Goal: Information Seeking & Learning: Learn about a topic

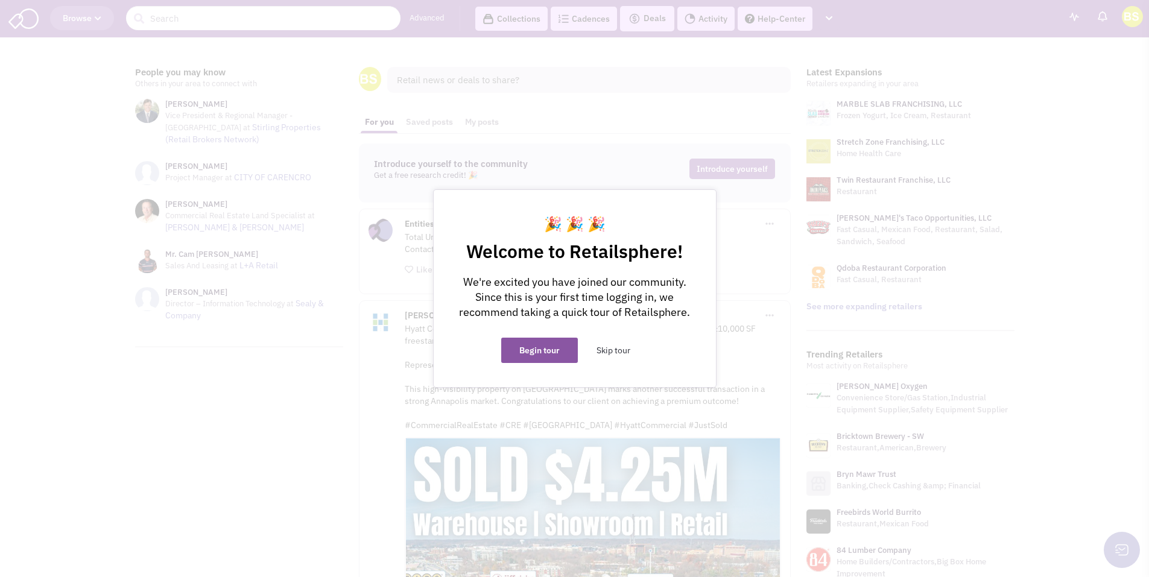
click at [606, 352] on button "Skip tour" at bounding box center [614, 350] width 70 height 25
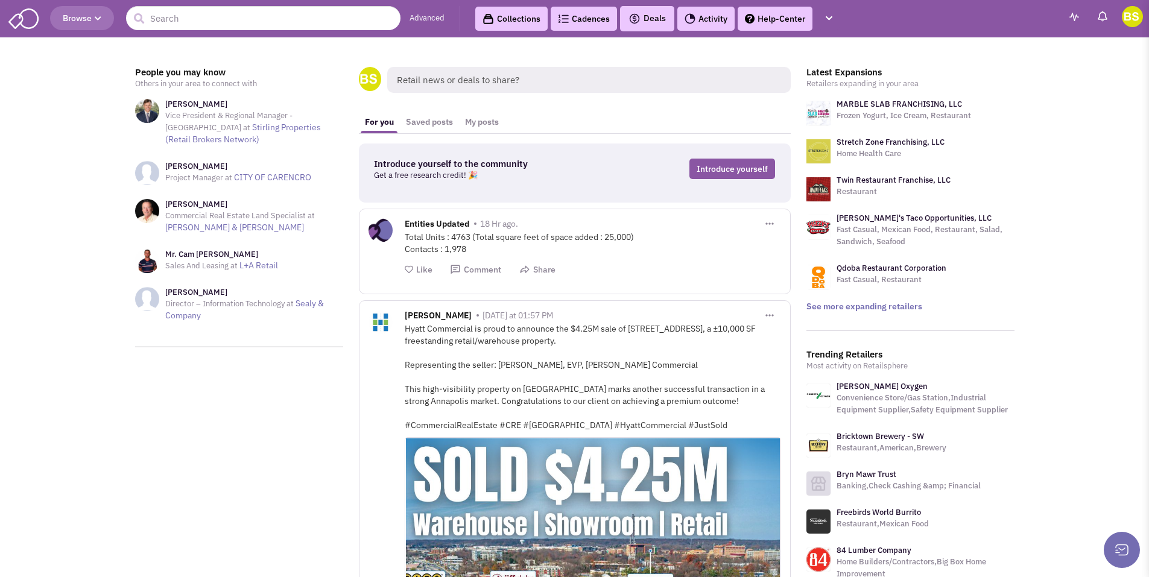
click at [1137, 23] on img at bounding box center [1132, 16] width 21 height 21
click at [101, 17] on icon "button" at bounding box center [98, 18] width 7 height 7
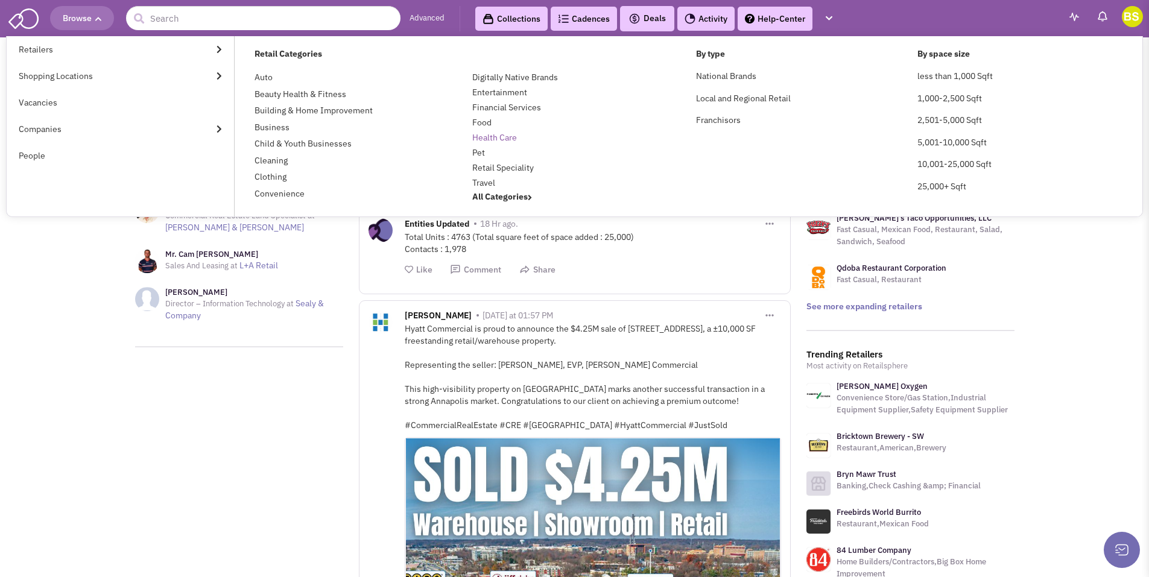
click at [484, 137] on link "Health Care" at bounding box center [494, 137] width 45 height 11
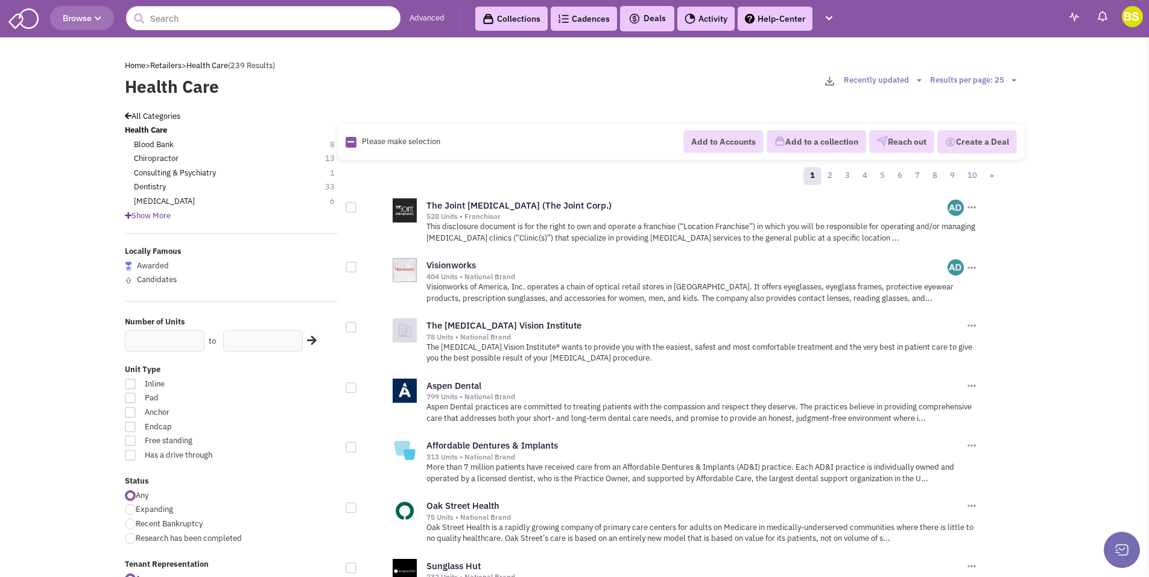
click at [349, 389] on div at bounding box center [351, 387] width 11 height 11
click at [358, 389] on input "checkbox" at bounding box center [362, 389] width 8 height 8
checkbox input "true"
click at [904, 145] on button "Reach out" at bounding box center [901, 141] width 65 height 23
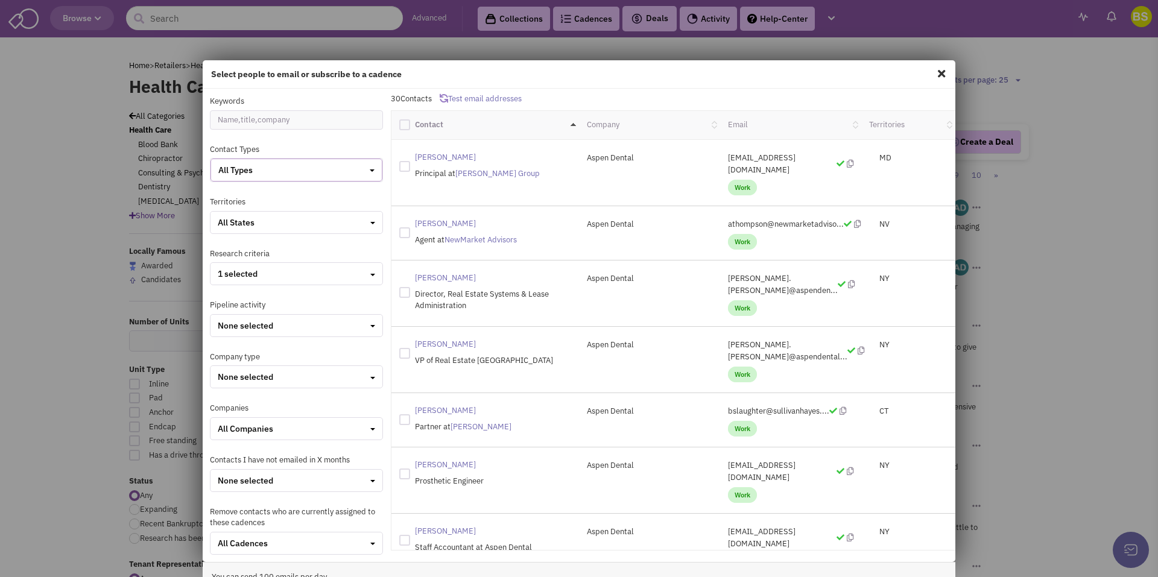
click at [373, 167] on button "All Types" at bounding box center [297, 170] width 172 height 23
click at [75, 391] on div "Select people to email or subscribe to a cadence Keywords Contact Types All Typ…" at bounding box center [579, 288] width 1158 height 577
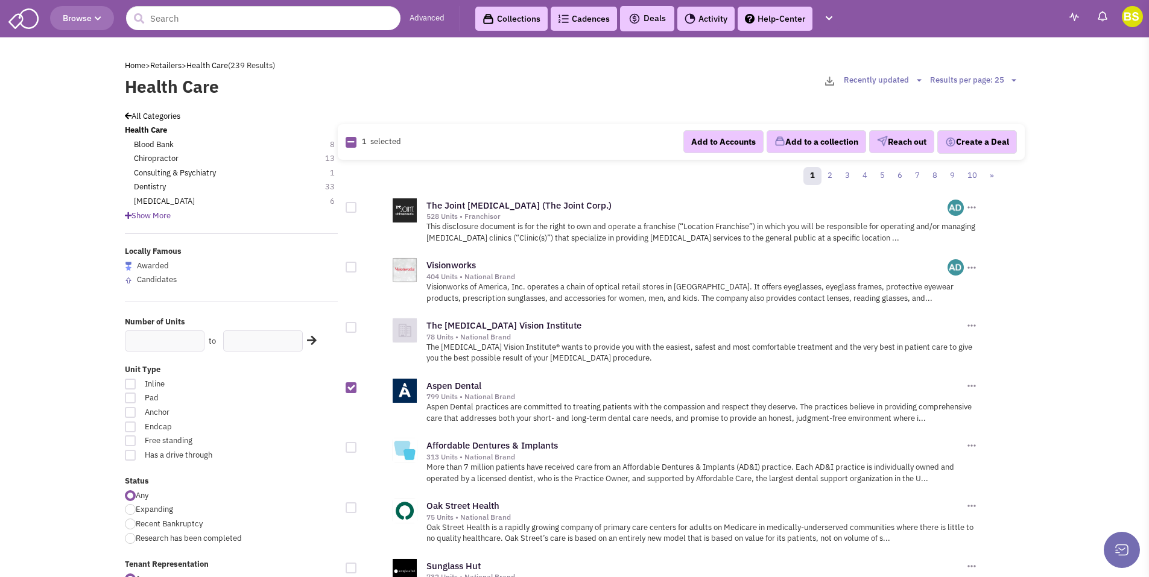
click at [89, 20] on span "Browse" at bounding box center [82, 18] width 39 height 11
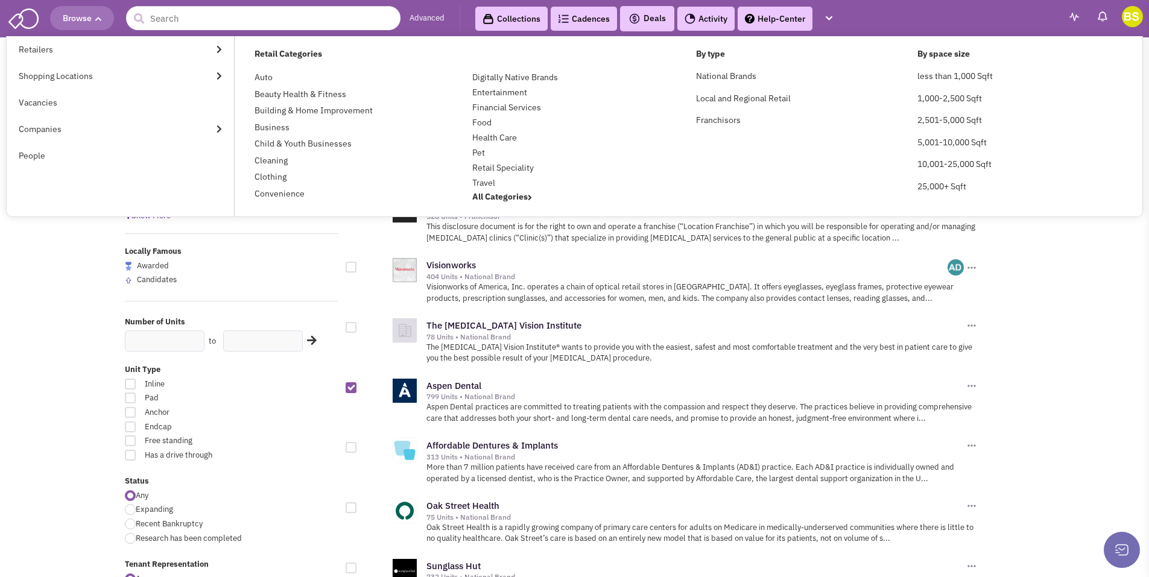
click at [100, 14] on span "Browse" at bounding box center [82, 18] width 39 height 11
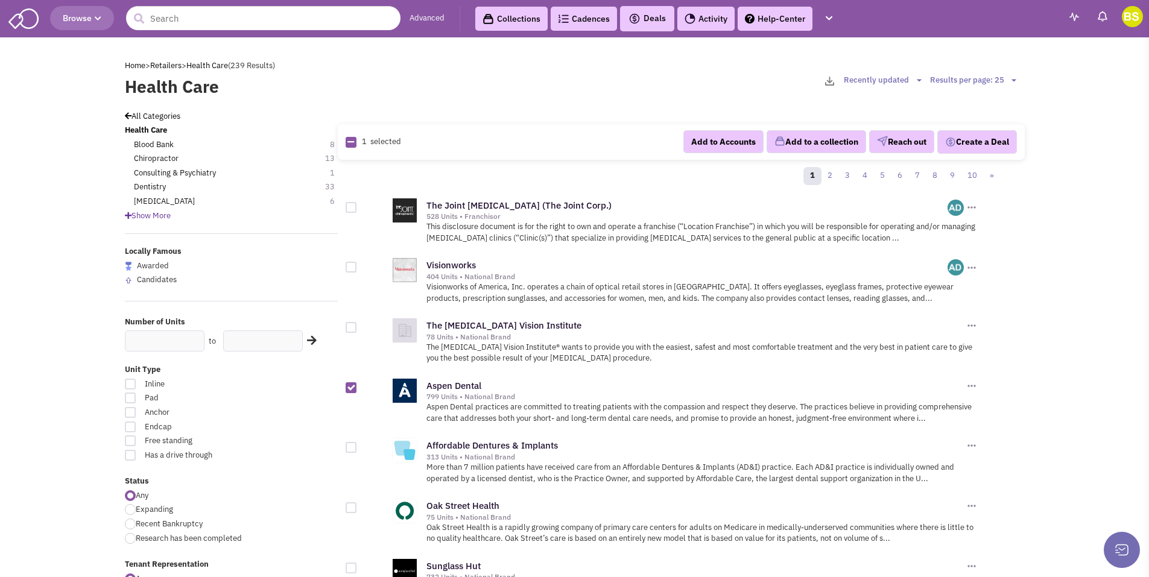
click at [775, 23] on link "Help-Center" at bounding box center [775, 19] width 75 height 24
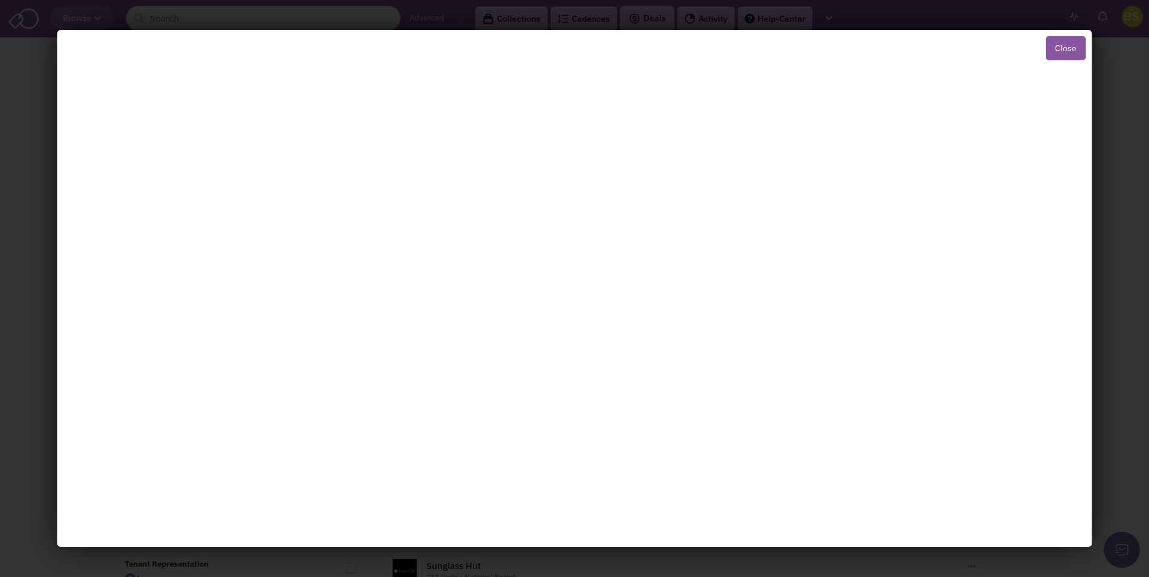
click at [1072, 46] on button "Close" at bounding box center [1066, 48] width 40 height 24
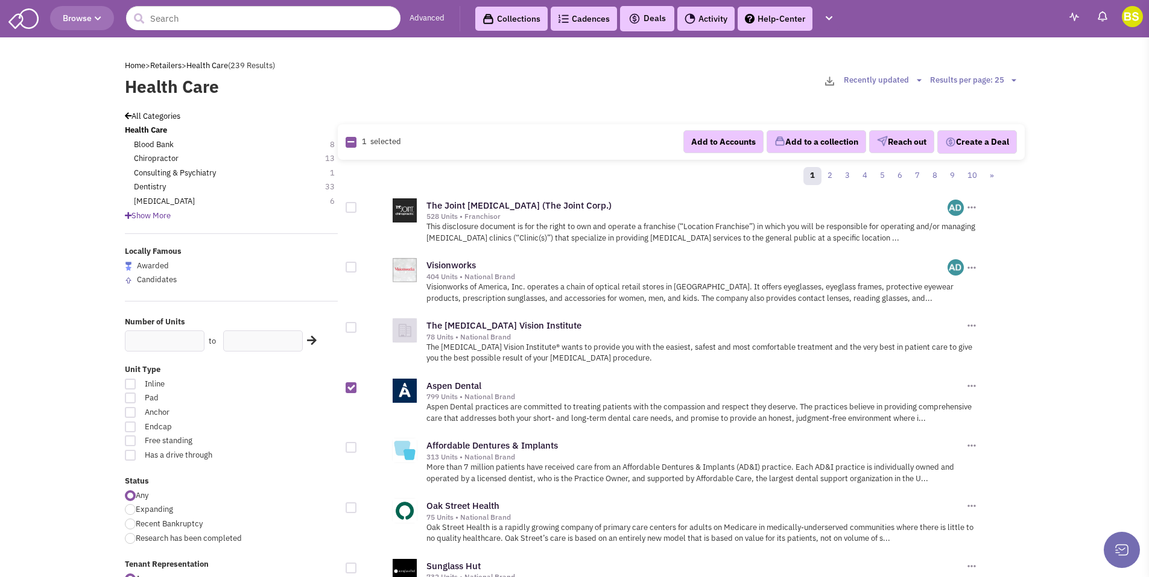
click at [595, 16] on link "Cadences 0" at bounding box center [584, 19] width 66 height 24
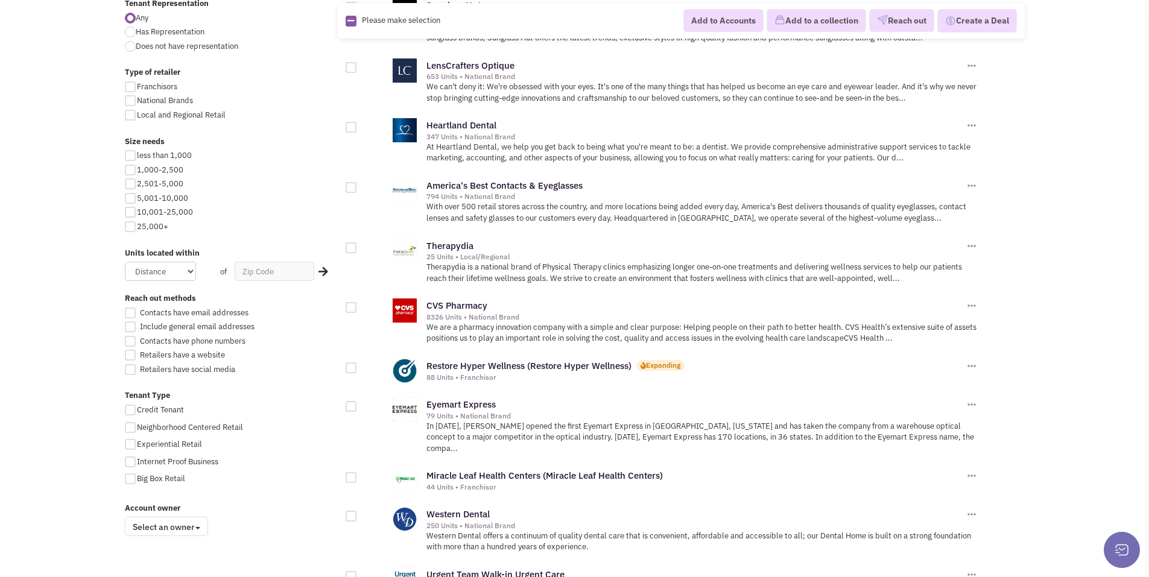
scroll to position [569, 0]
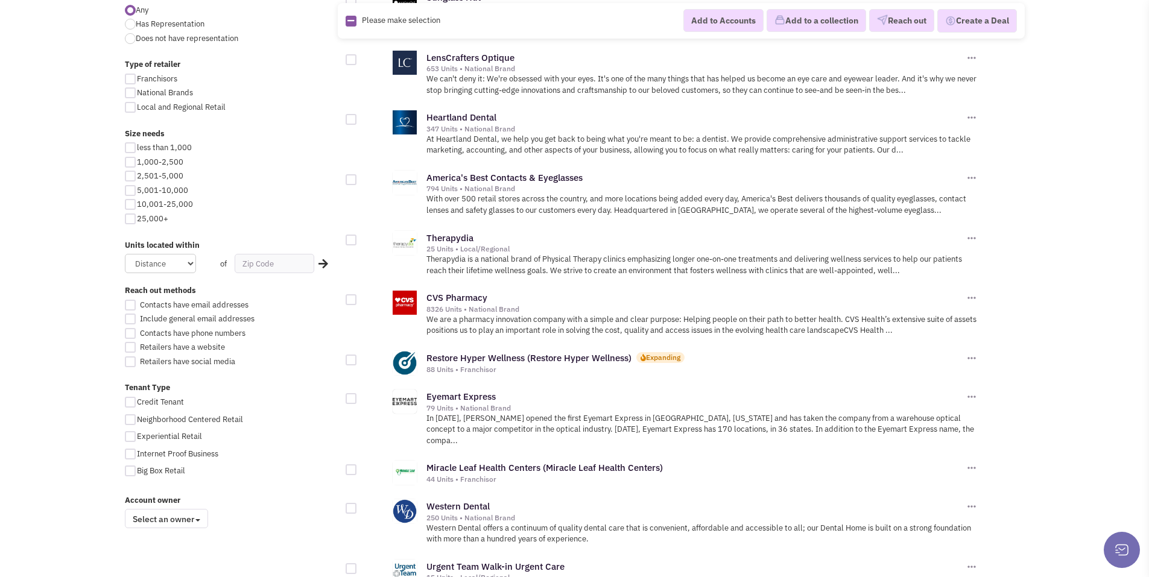
click at [131, 190] on div at bounding box center [130, 190] width 11 height 11
click at [137, 190] on input "5,001-10,000" at bounding box center [141, 192] width 8 height 8
checkbox input "true"
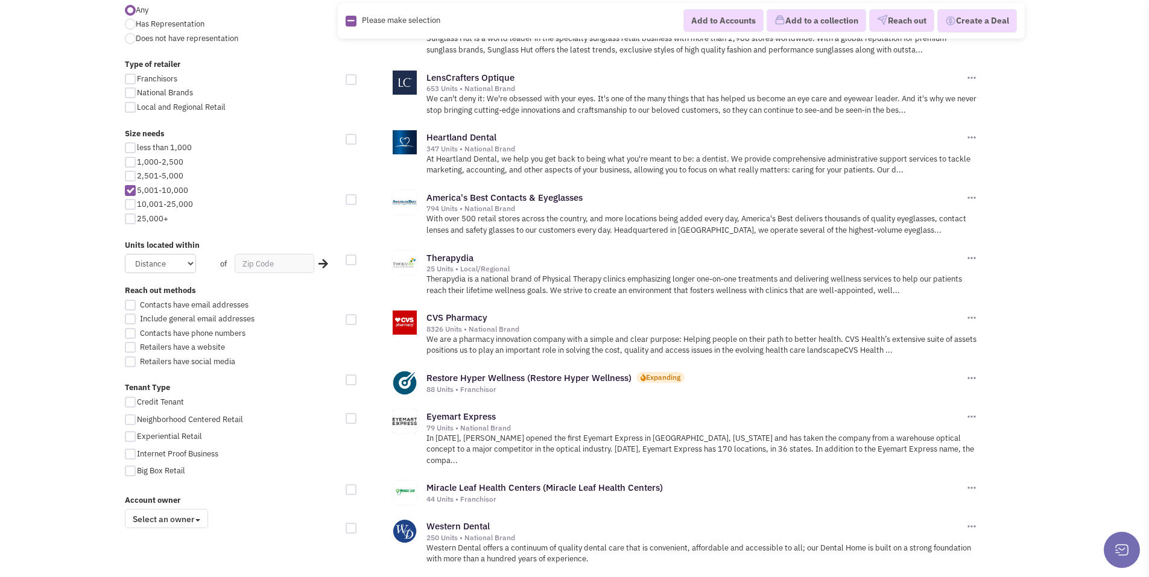
click at [131, 207] on div at bounding box center [130, 204] width 11 height 11
click at [137, 207] on input "10,001-25,000" at bounding box center [141, 205] width 8 height 8
checkbox input "true"
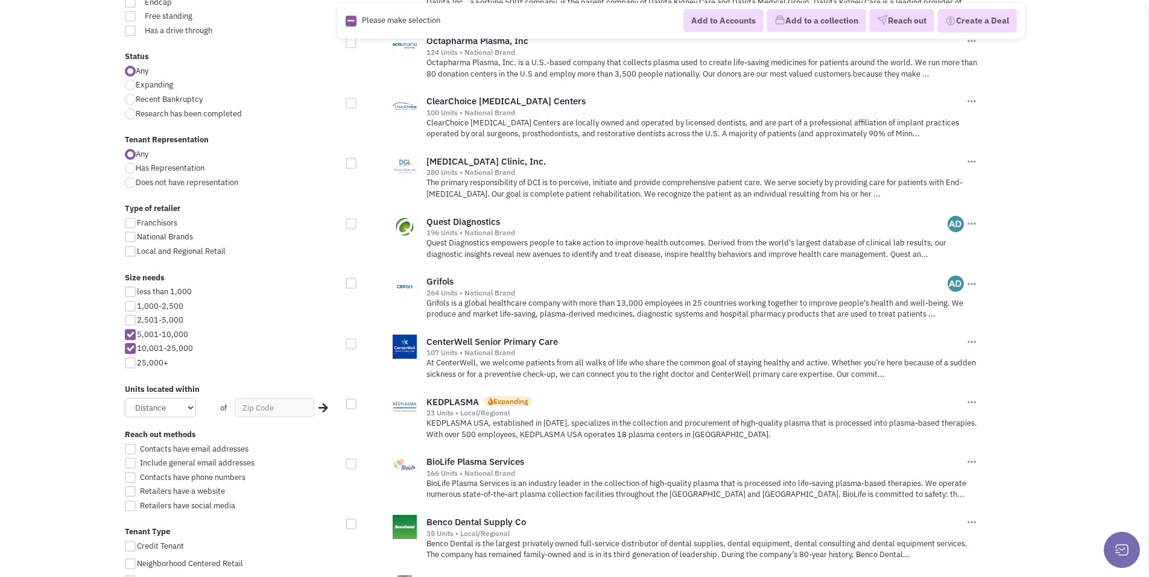
scroll to position [429, 0]
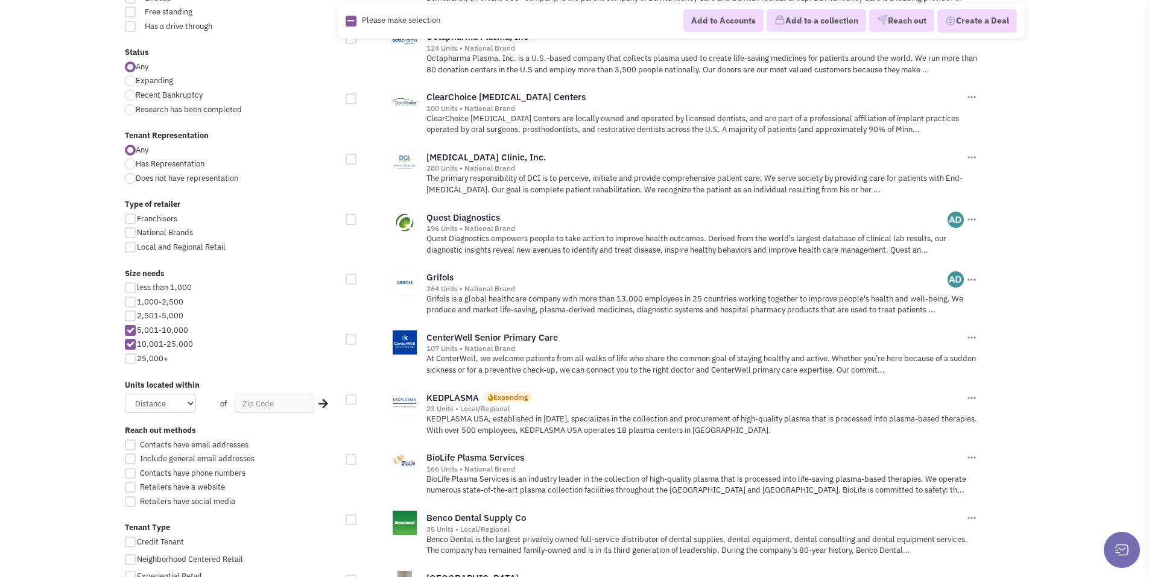
click at [135, 360] on div at bounding box center [130, 359] width 11 height 11
click at [137, 360] on input "25,000+" at bounding box center [141, 360] width 8 height 8
checkbox input "true"
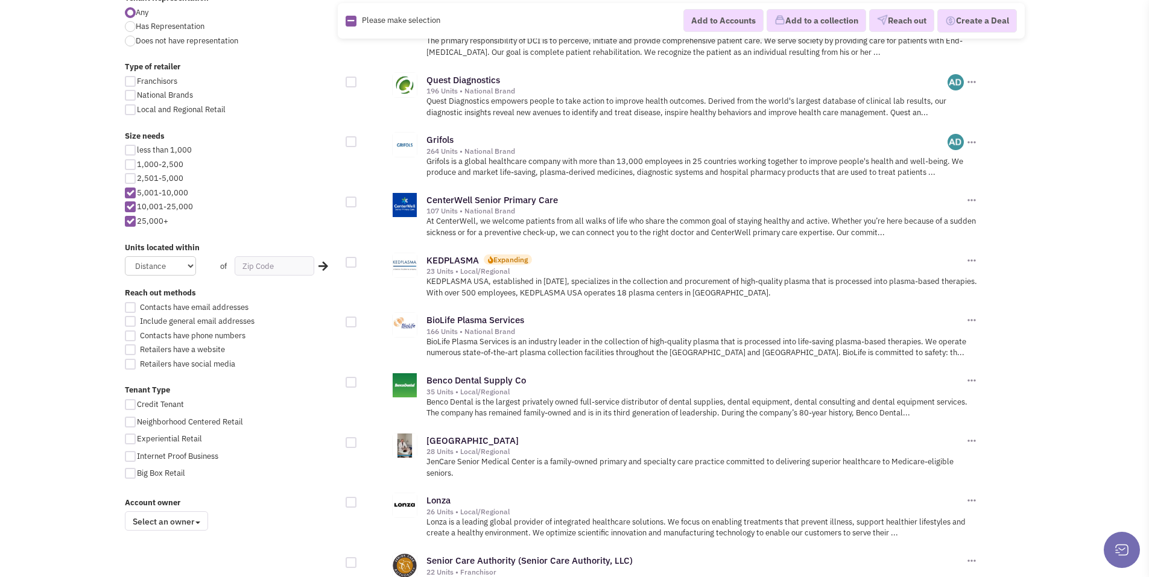
scroll to position [522, 0]
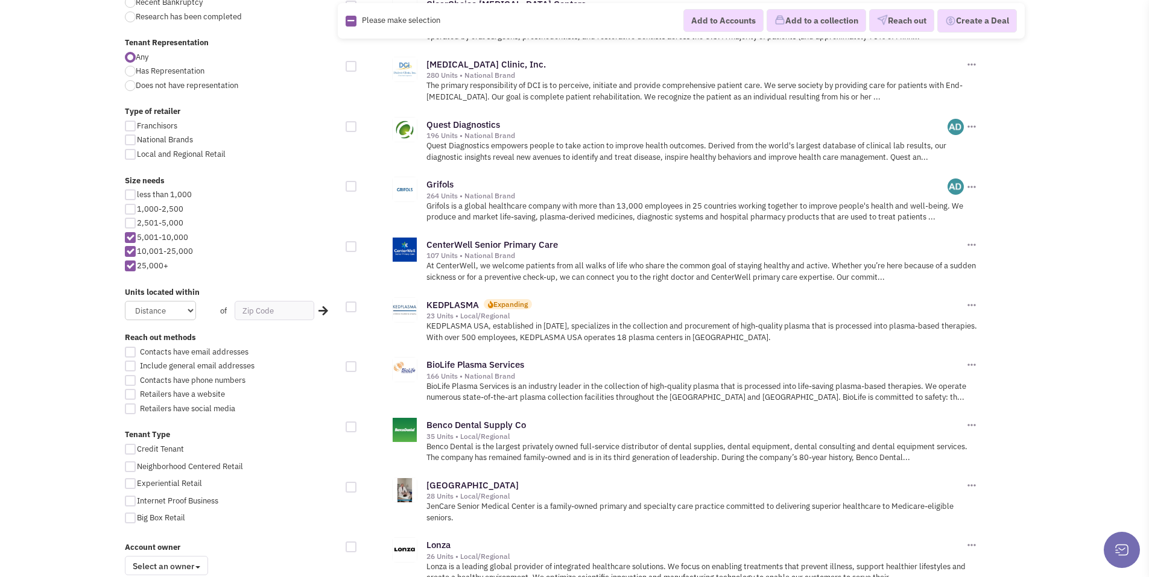
click at [128, 252] on div at bounding box center [130, 251] width 11 height 11
click at [137, 252] on input "10,001-25,000" at bounding box center [141, 253] width 8 height 8
checkbox input "false"
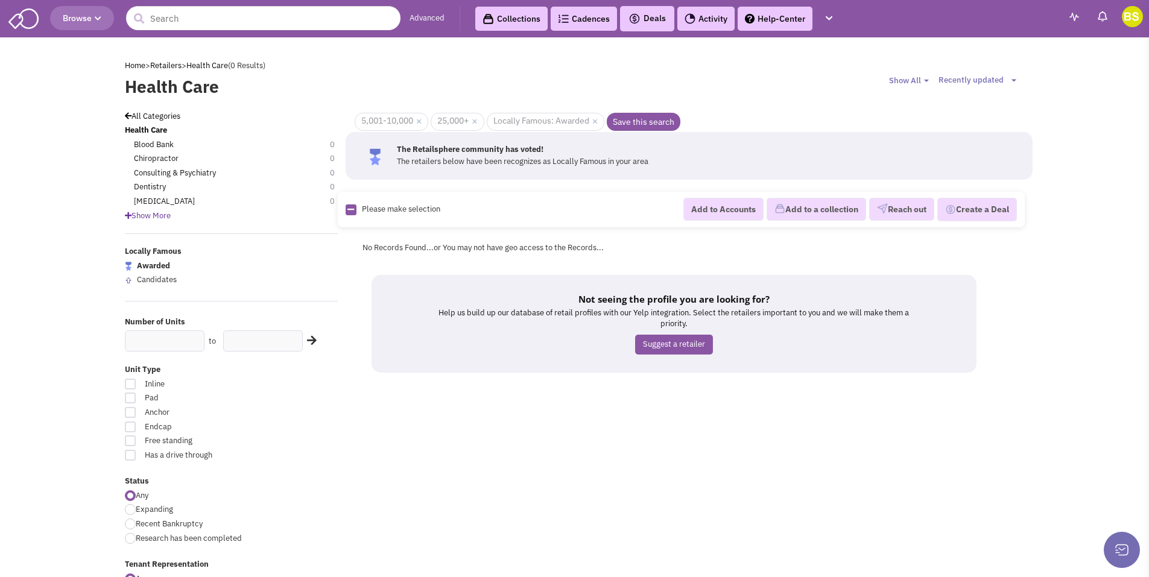
click at [127, 264] on img at bounding box center [128, 266] width 7 height 9
click at [134, 264] on input "Awarded" at bounding box center [138, 267] width 8 height 8
checkbox input "false"
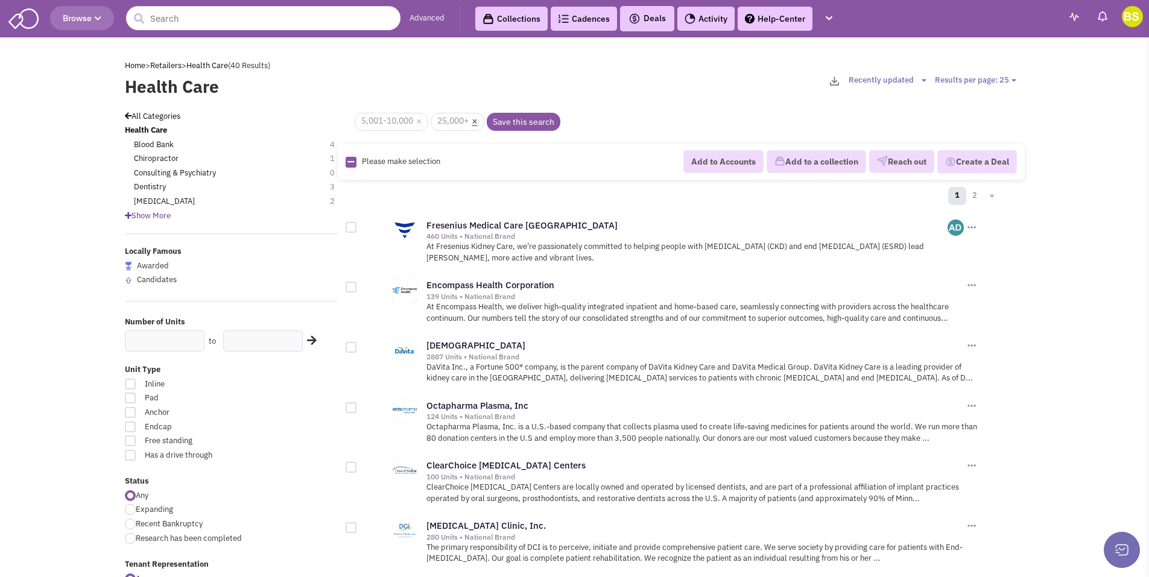
click at [476, 124] on link "×" at bounding box center [474, 121] width 5 height 11
checkbox input "false"
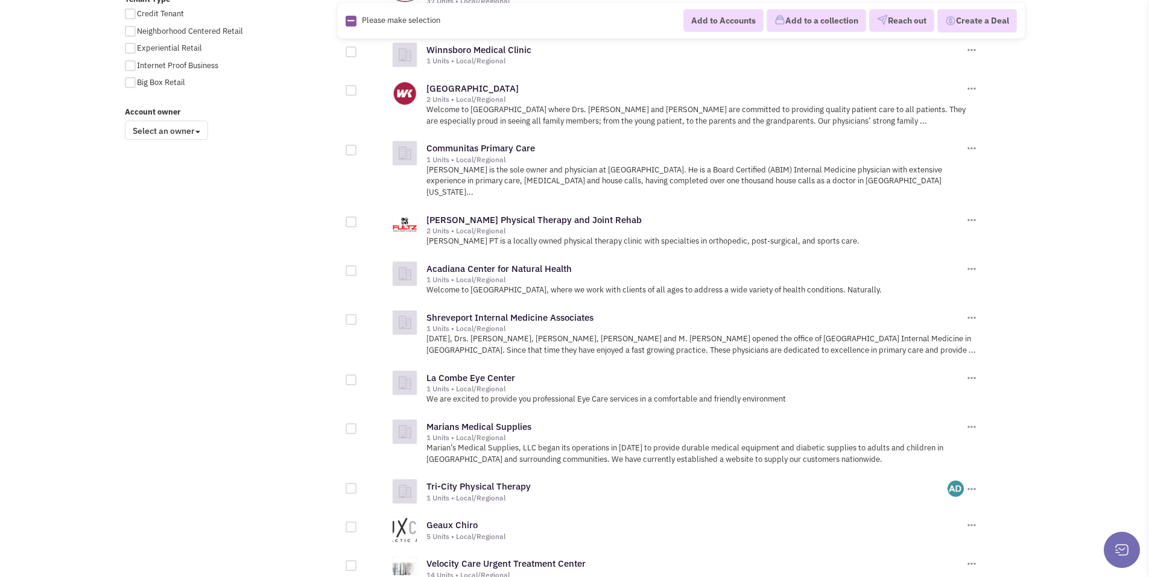
scroll to position [959, 0]
click at [462, 370] on link "La Combe Eye Center" at bounding box center [471, 375] width 89 height 11
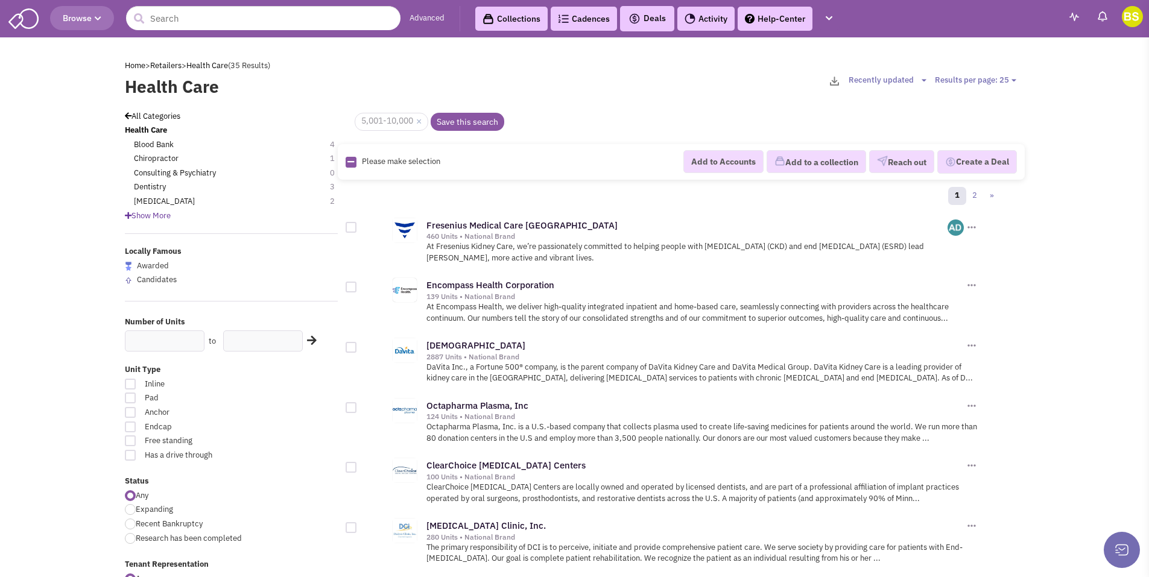
scroll to position [959, 0]
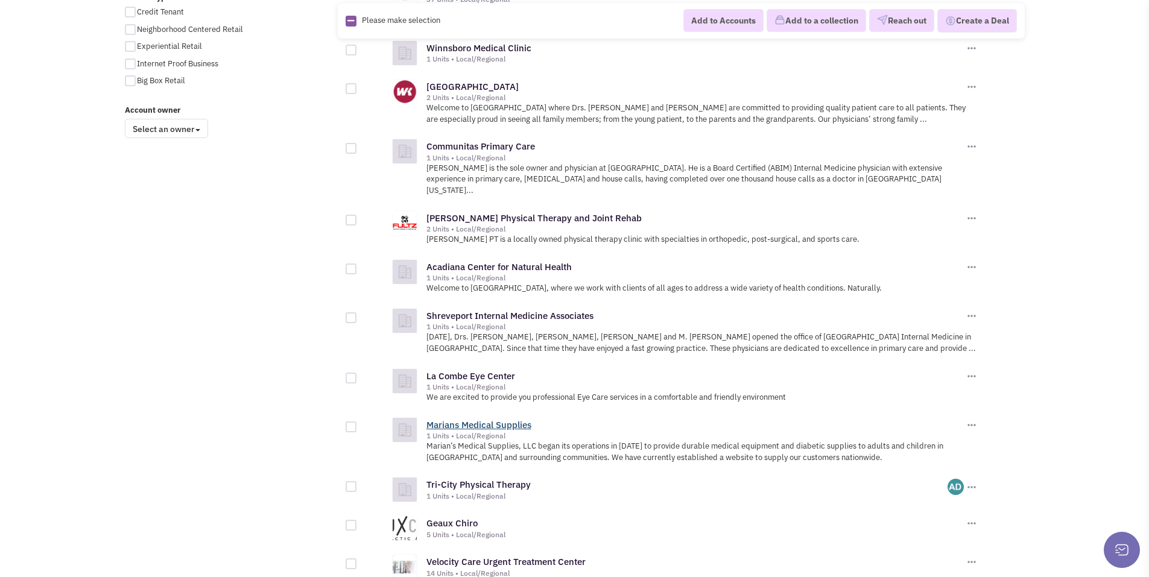
click at [480, 419] on link "Marians Medical Supplies" at bounding box center [479, 424] width 105 height 11
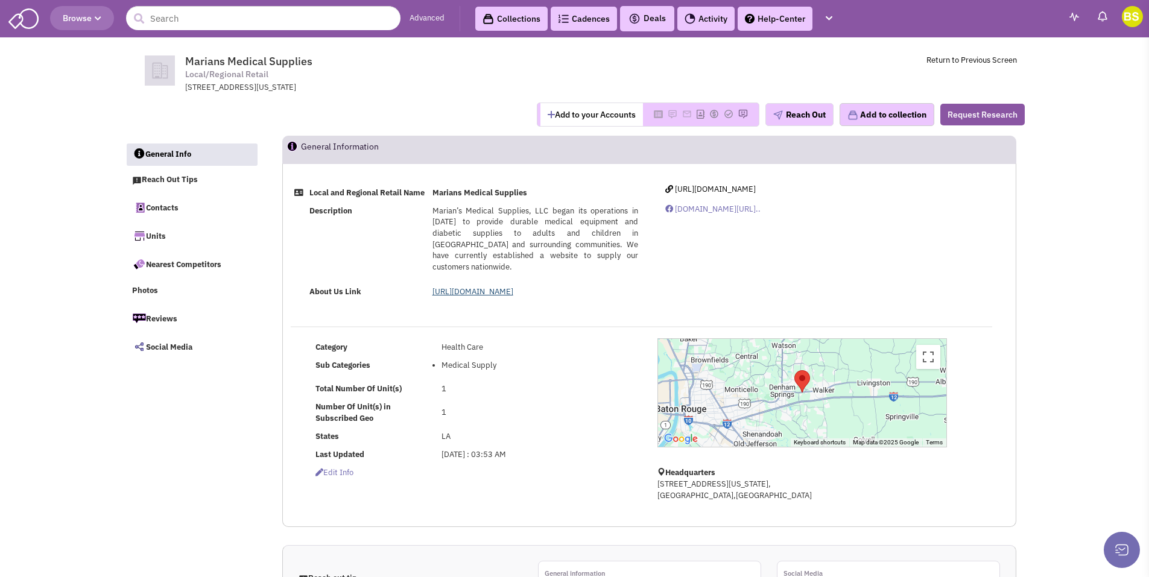
click at [513, 294] on link "[URL][DOMAIN_NAME]" at bounding box center [473, 292] width 81 height 10
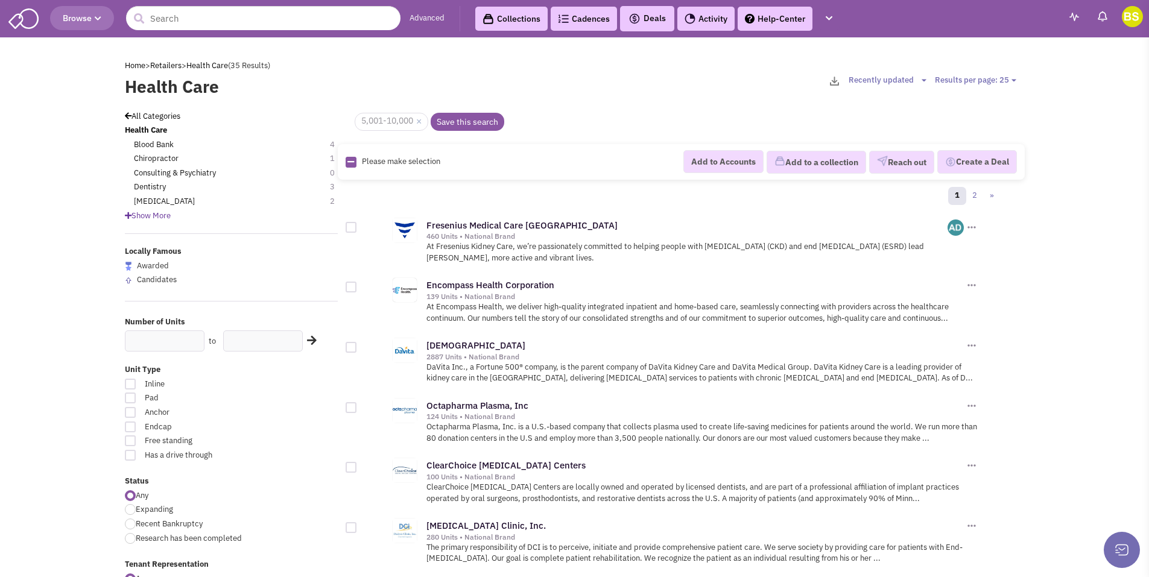
scroll to position [959, 0]
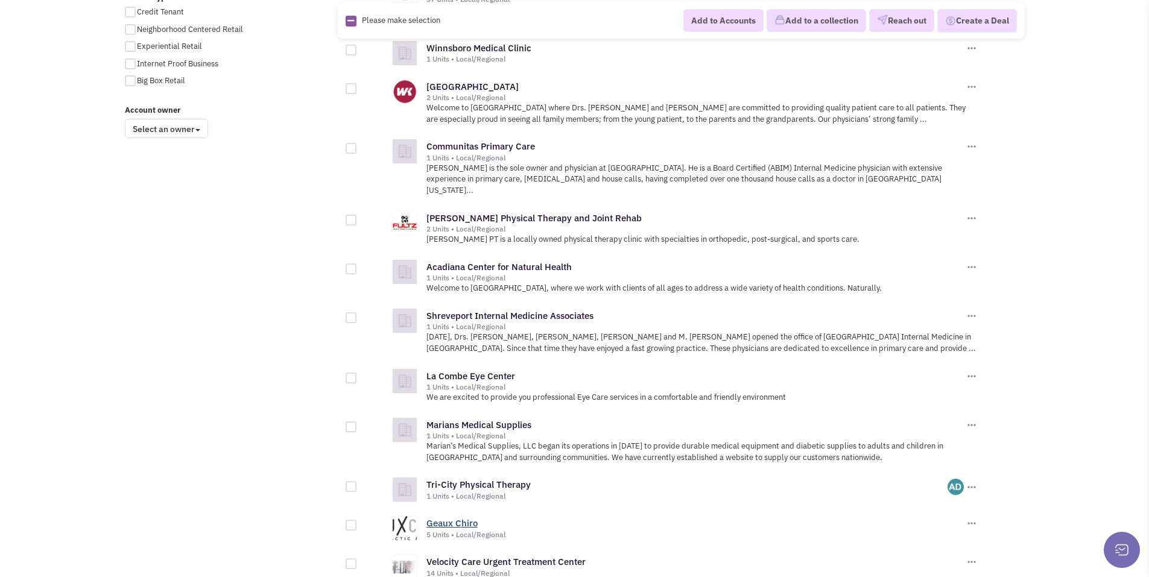
click at [472, 518] on link "Geaux Chiro" at bounding box center [452, 523] width 51 height 11
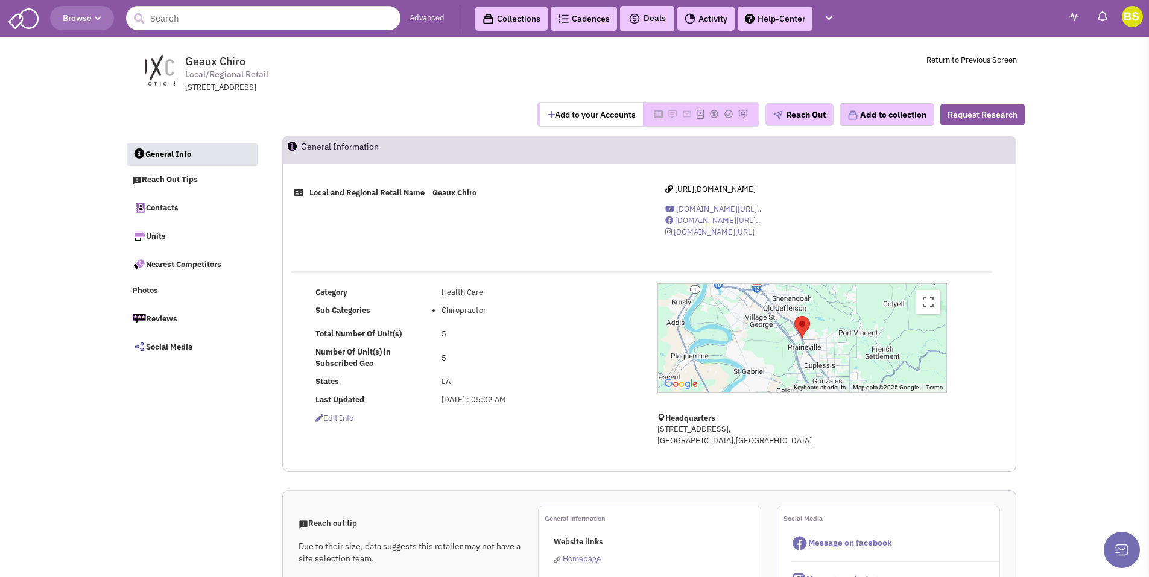
select select
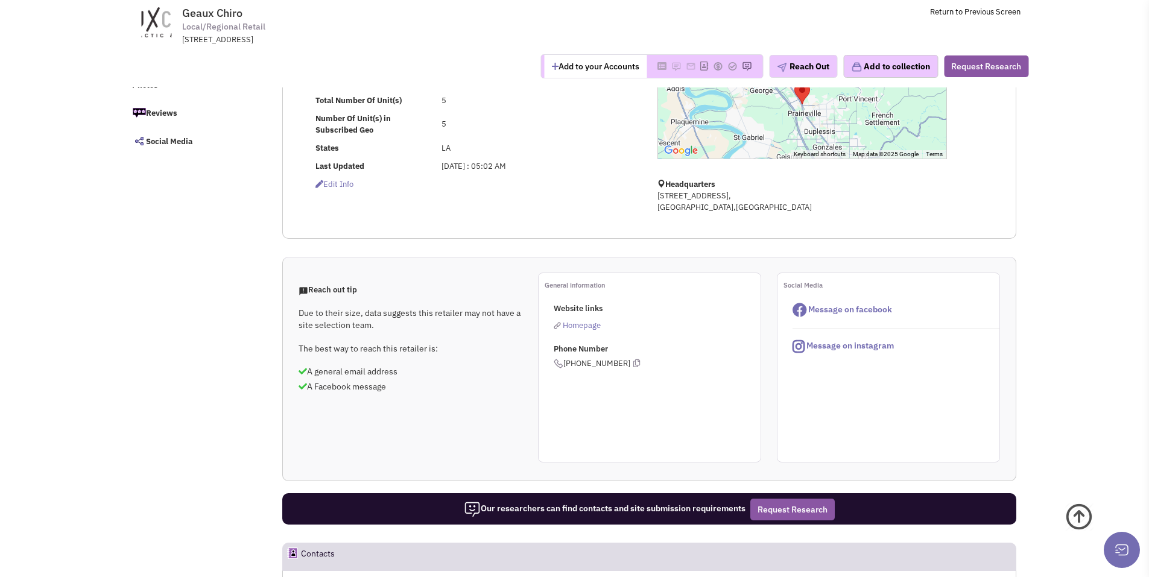
scroll to position [149, 0]
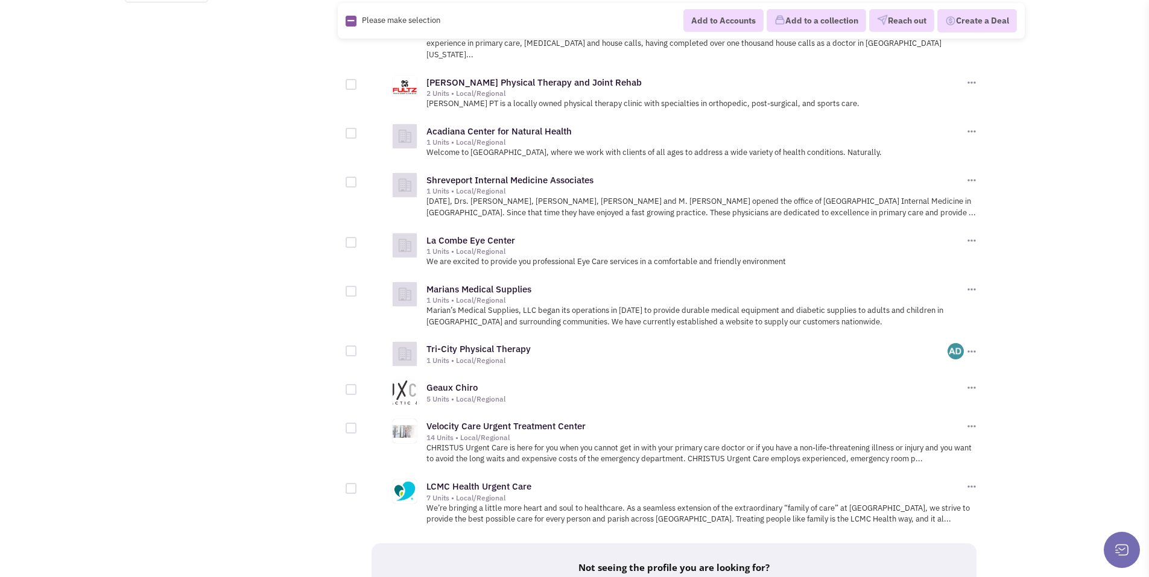
scroll to position [1087, 0]
